Goal: Find contact information: Find contact information

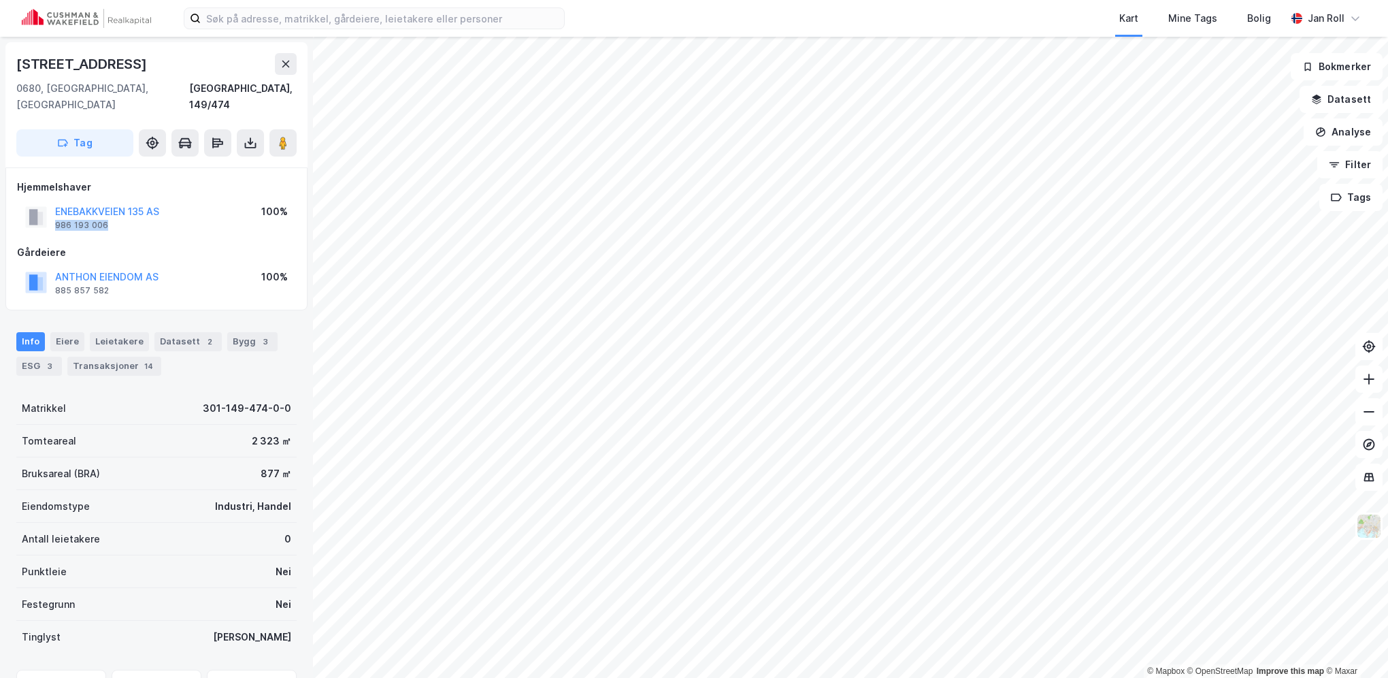
drag, startPoint x: 113, startPoint y: 206, endPoint x: 54, endPoint y: 215, distance: 59.2
click at [54, 215] on div "ENEBAKKVEIEN 135 AS 986 193 006 100%" at bounding box center [156, 217] width 279 height 33
copy div "986 193 006"
click at [72, 332] on div "Eiere" at bounding box center [67, 341] width 34 height 19
